Goal: Task Accomplishment & Management: Manage account settings

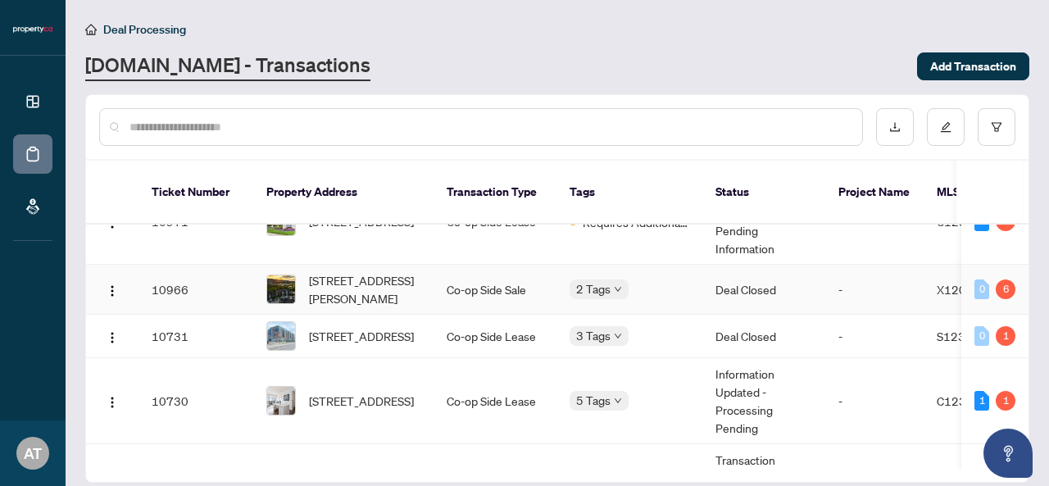
click at [418, 271] on span "[STREET_ADDRESS][PERSON_NAME]" at bounding box center [364, 289] width 111 height 36
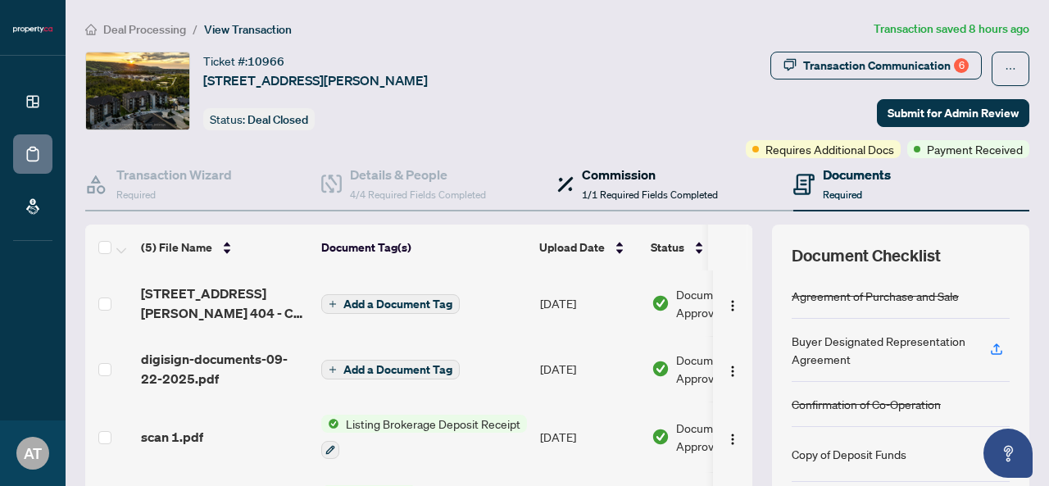
click at [593, 188] on span "1/1 Required Fields Completed" at bounding box center [650, 194] width 136 height 12
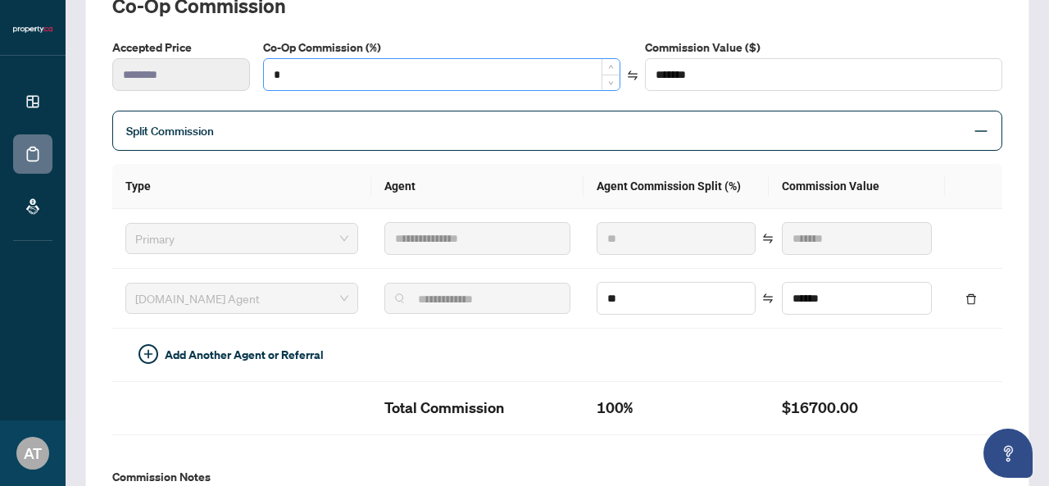
scroll to position [324, 0]
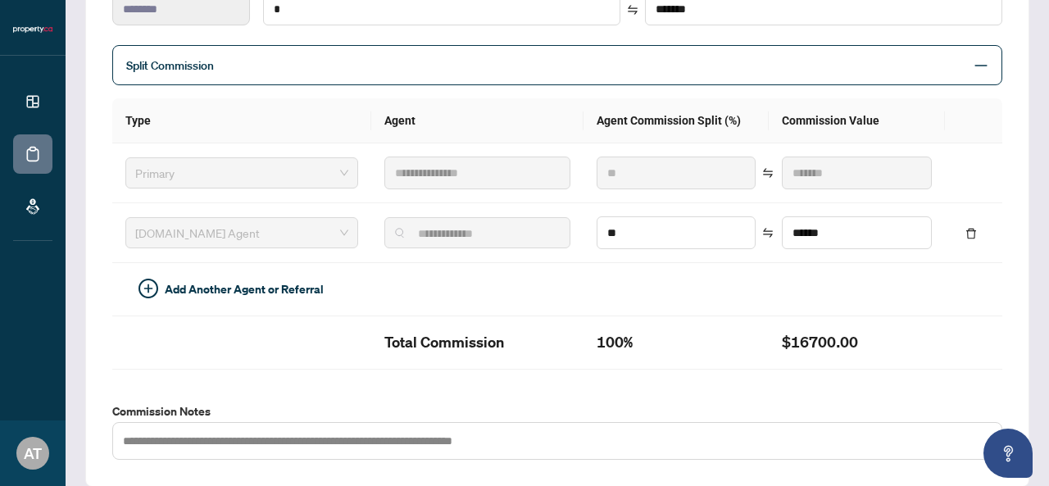
click at [901, 66] on span "Split Commission" at bounding box center [544, 65] width 837 height 19
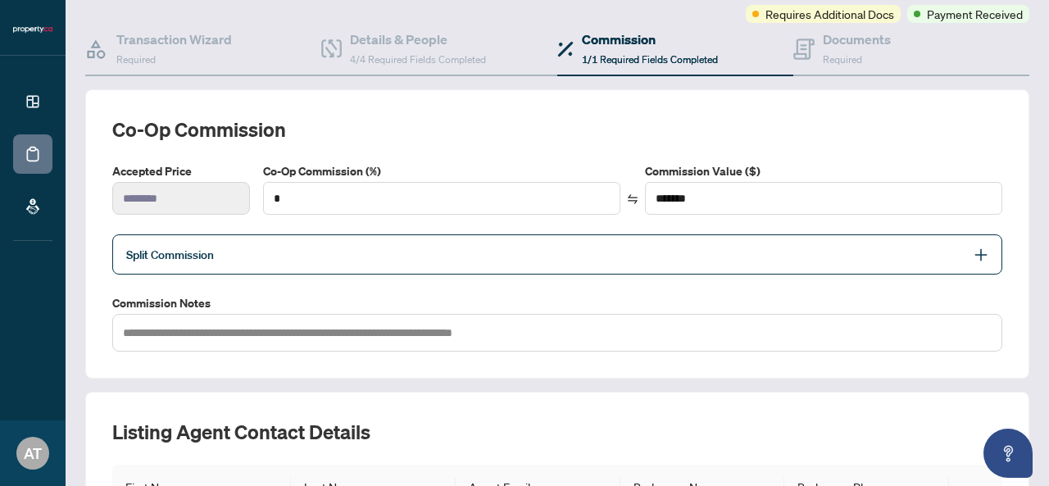
scroll to position [106, 0]
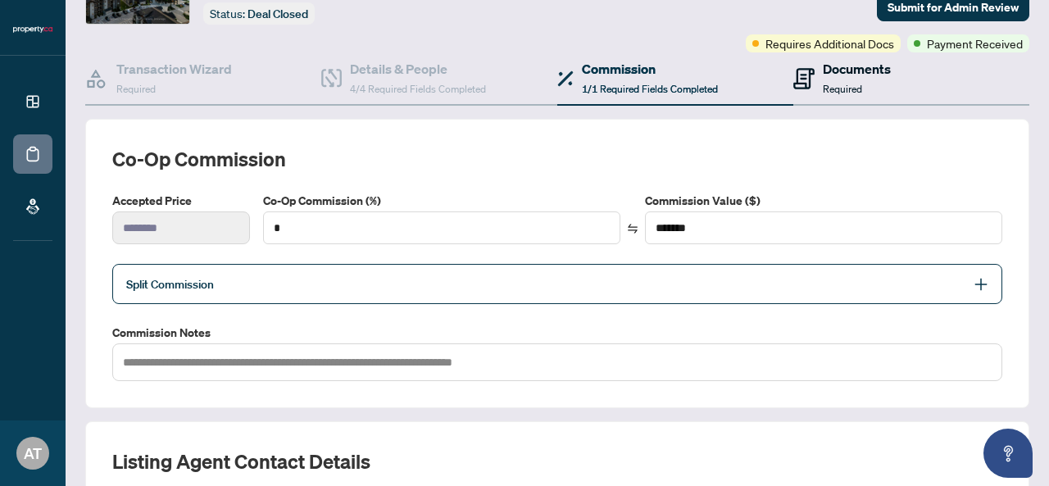
click at [873, 77] on div "Documents Required" at bounding box center [857, 78] width 68 height 39
